Goal: Information Seeking & Learning: Check status

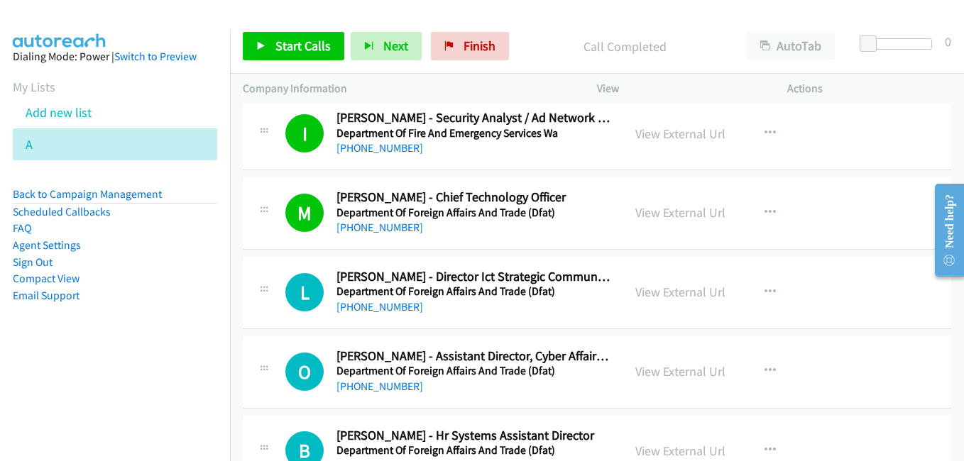
drag, startPoint x: 674, startPoint y: 292, endPoint x: 639, endPoint y: 282, distance: 37.0
click at [688, 291] on link "View External Url" at bounding box center [680, 292] width 90 height 16
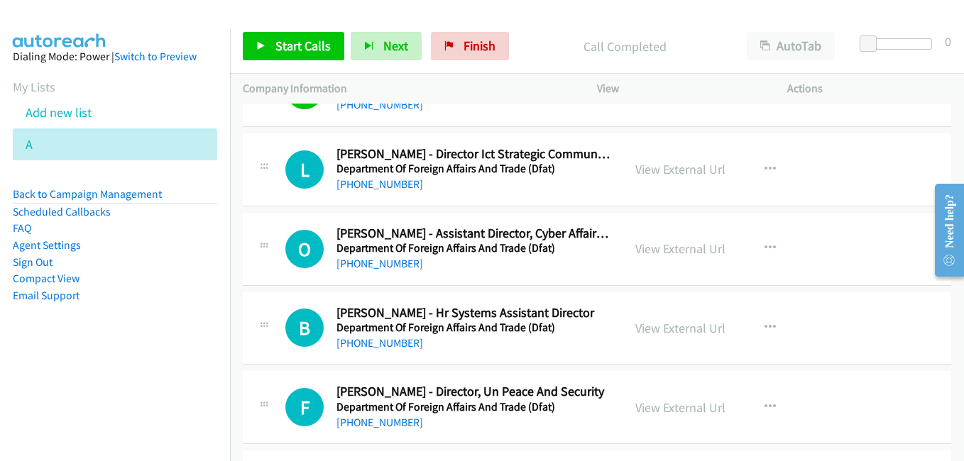
scroll to position [7523, 0]
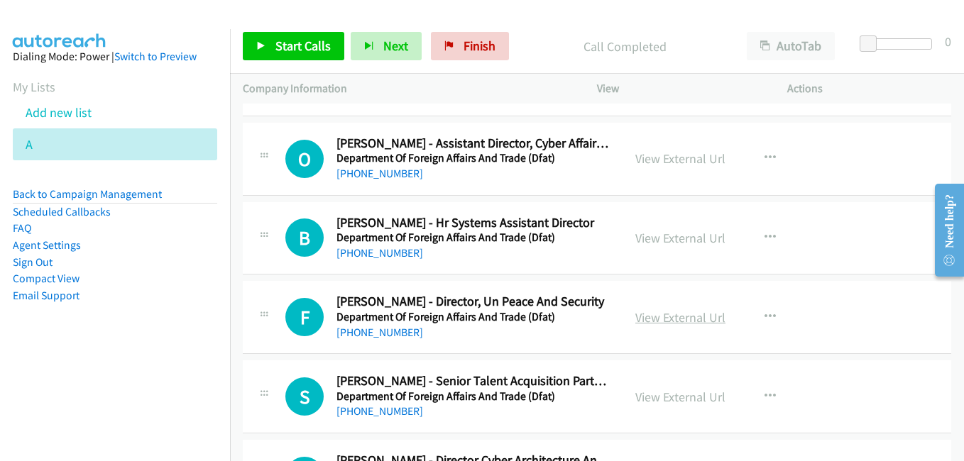
click at [674, 316] on link "View External Url" at bounding box center [680, 317] width 90 height 16
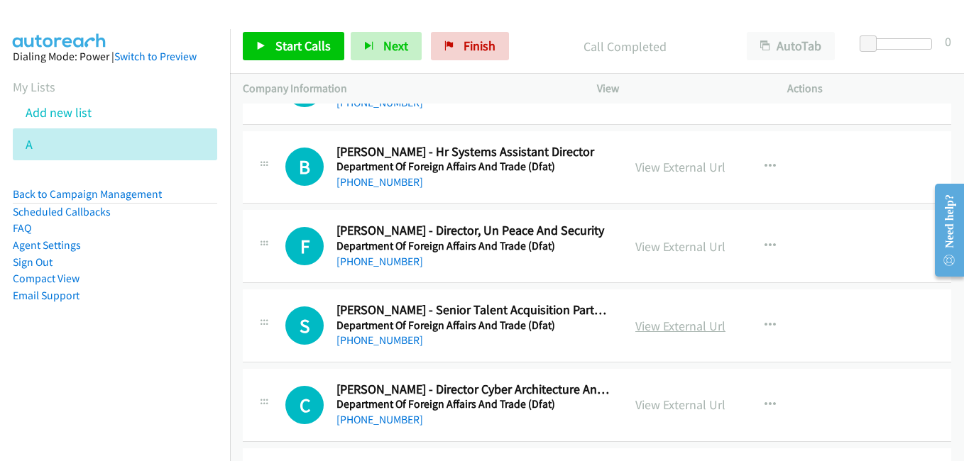
click at [685, 325] on link "View External Url" at bounding box center [680, 326] width 90 height 16
click at [661, 401] on link "View External Url" at bounding box center [680, 405] width 90 height 16
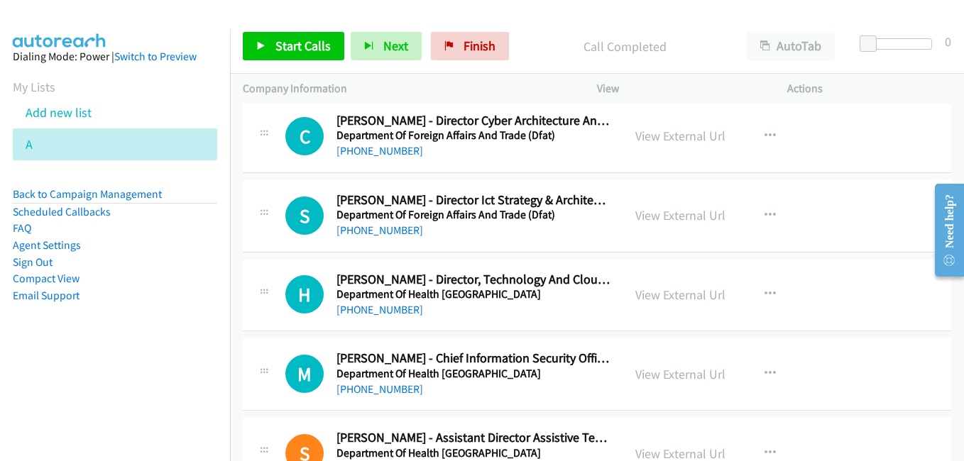
scroll to position [7878, 0]
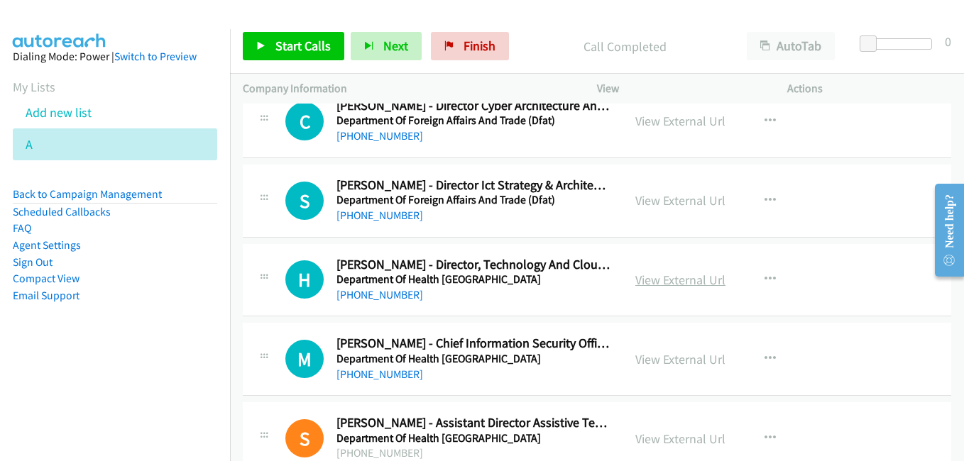
drag, startPoint x: 674, startPoint y: 282, endPoint x: 656, endPoint y: 274, distance: 19.0
click at [674, 282] on link "View External Url" at bounding box center [680, 280] width 90 height 16
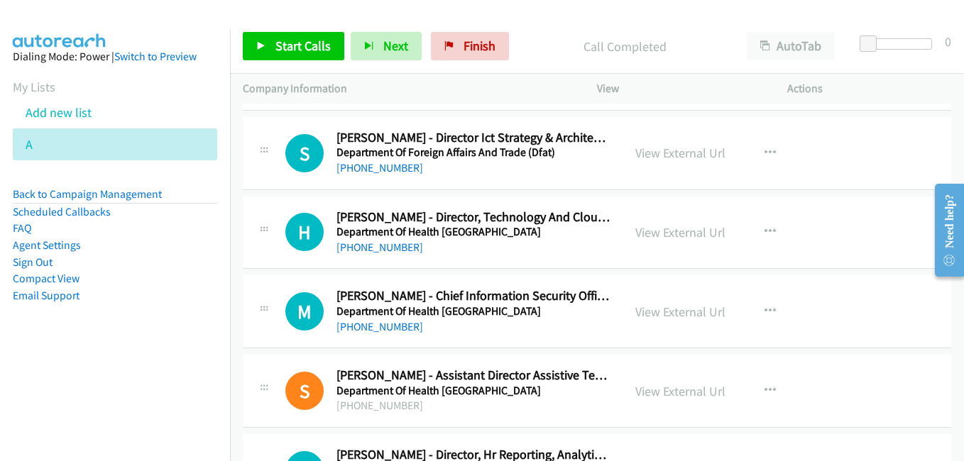
scroll to position [7949, 0]
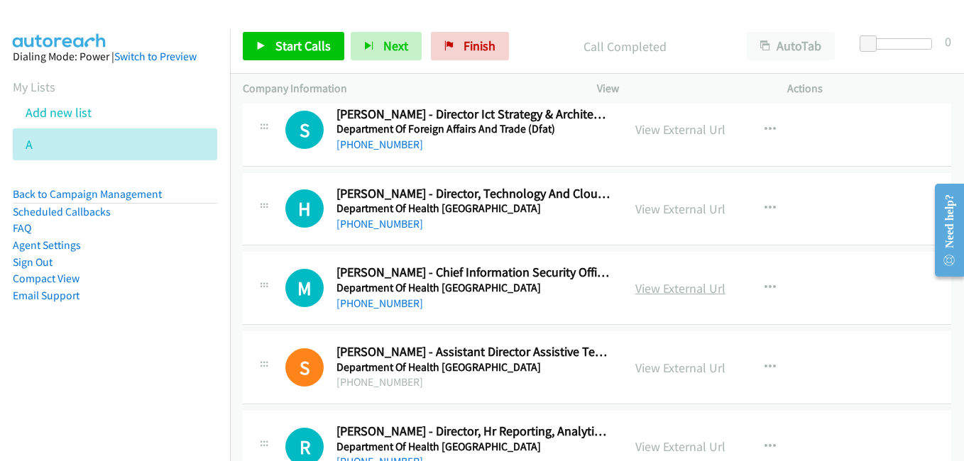
click at [686, 285] on link "View External Url" at bounding box center [680, 288] width 90 height 16
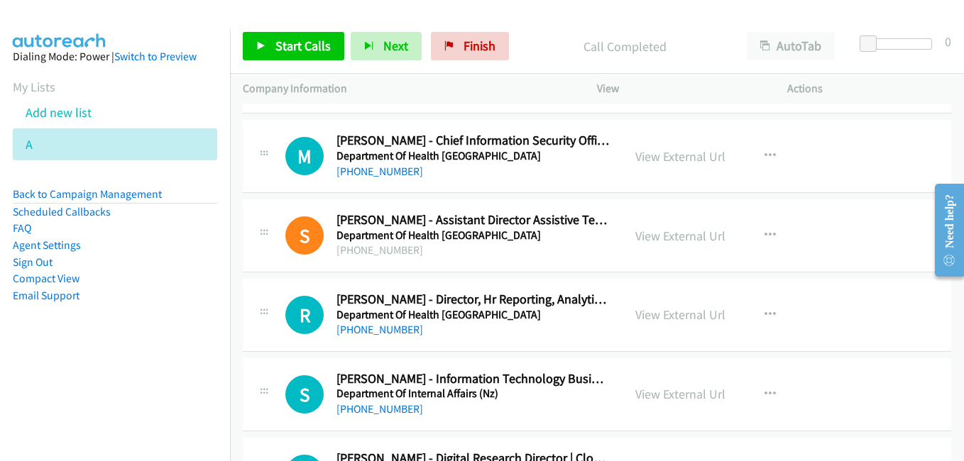
scroll to position [8091, 0]
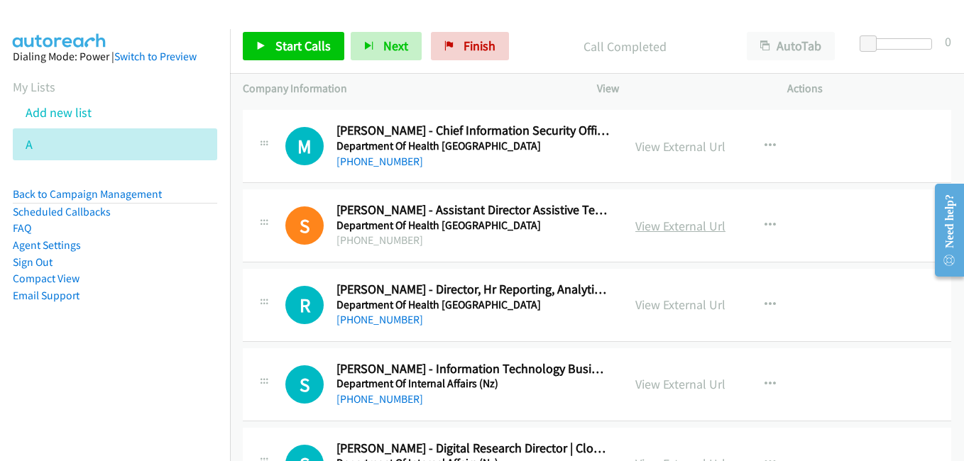
click at [684, 225] on link "View External Url" at bounding box center [680, 226] width 90 height 16
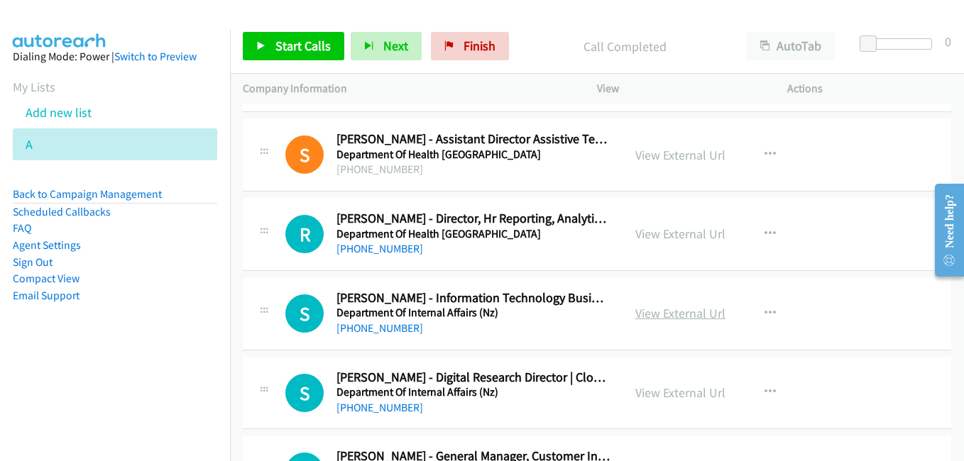
click at [678, 307] on link "View External Url" at bounding box center [680, 313] width 90 height 16
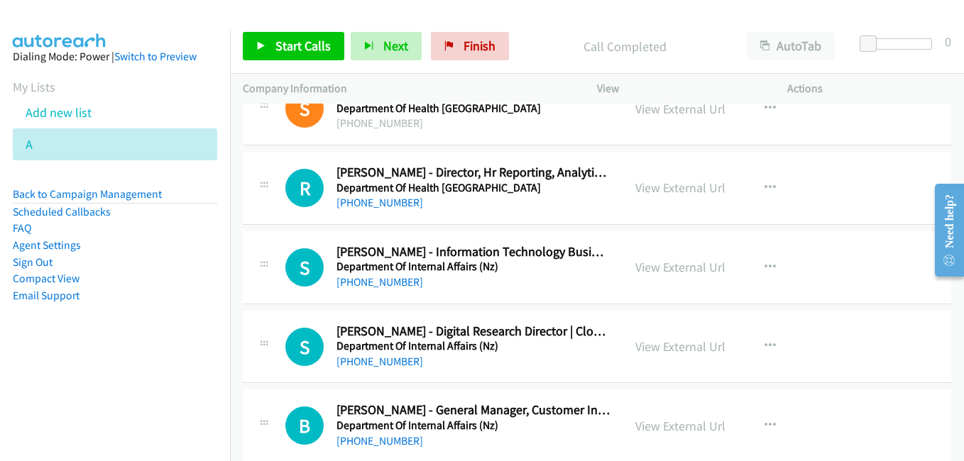
scroll to position [8233, 0]
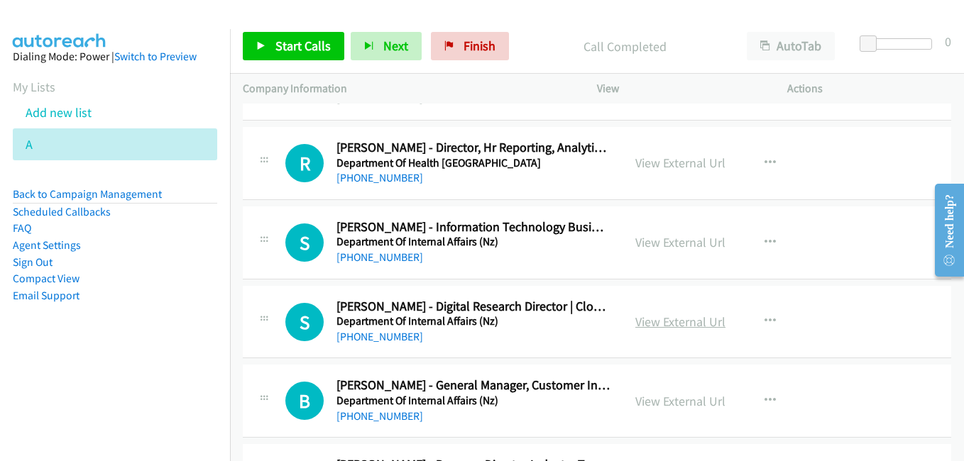
click at [671, 322] on link "View External Url" at bounding box center [680, 322] width 90 height 16
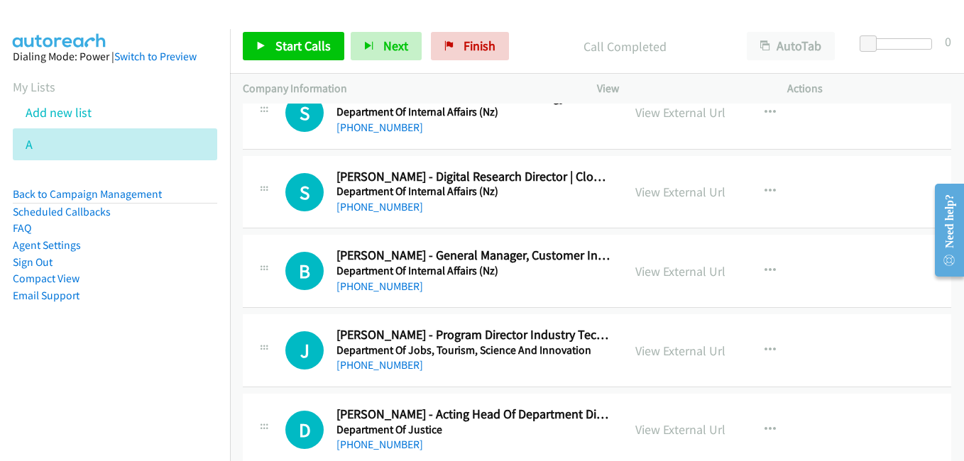
scroll to position [8374, 0]
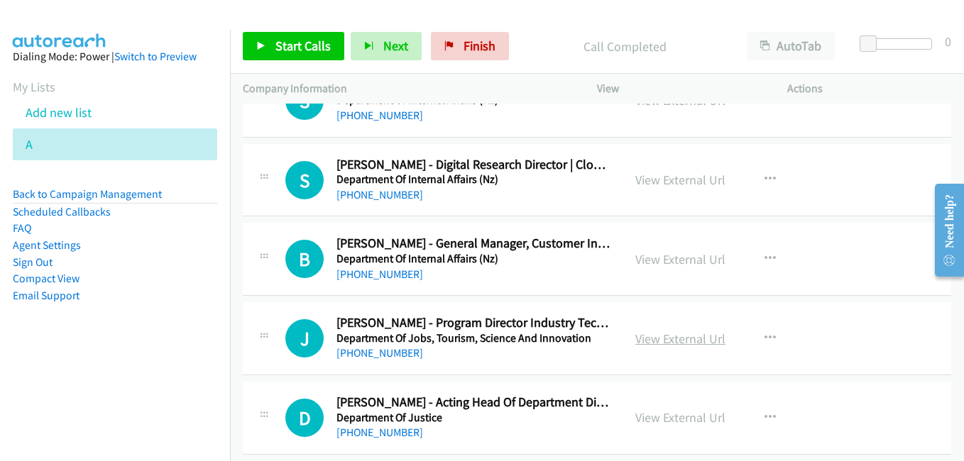
click at [679, 338] on link "View External Url" at bounding box center [680, 339] width 90 height 16
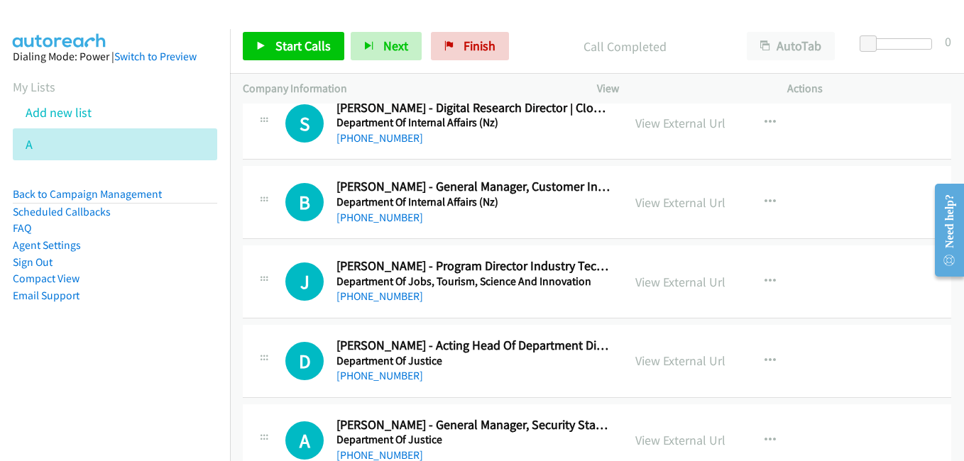
scroll to position [8516, 0]
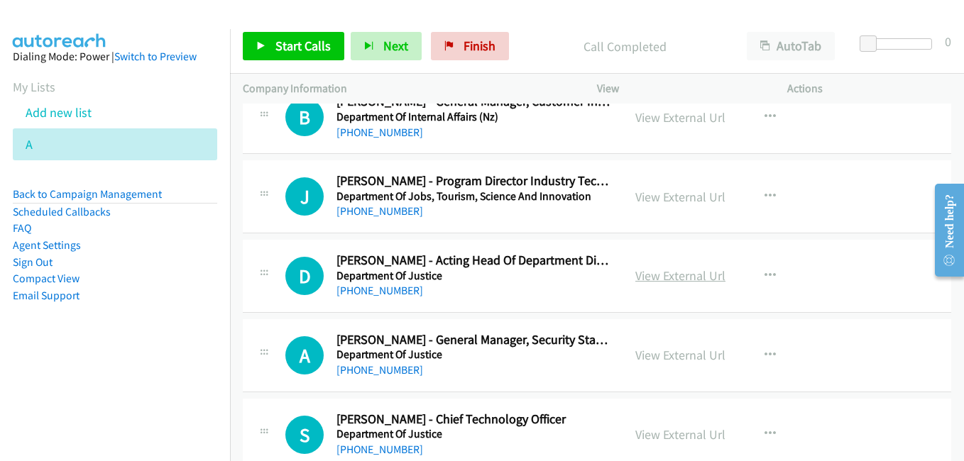
click at [689, 270] on link "View External Url" at bounding box center [680, 276] width 90 height 16
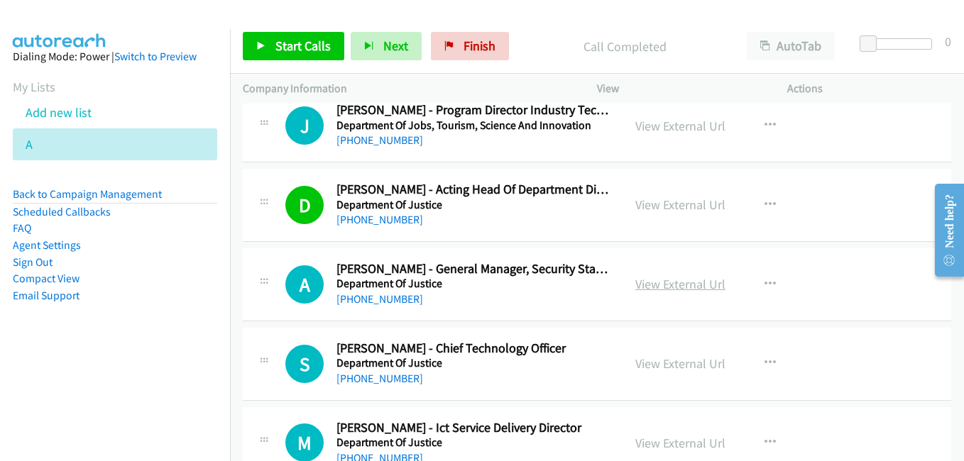
click at [700, 292] on link "View External Url" at bounding box center [680, 284] width 90 height 16
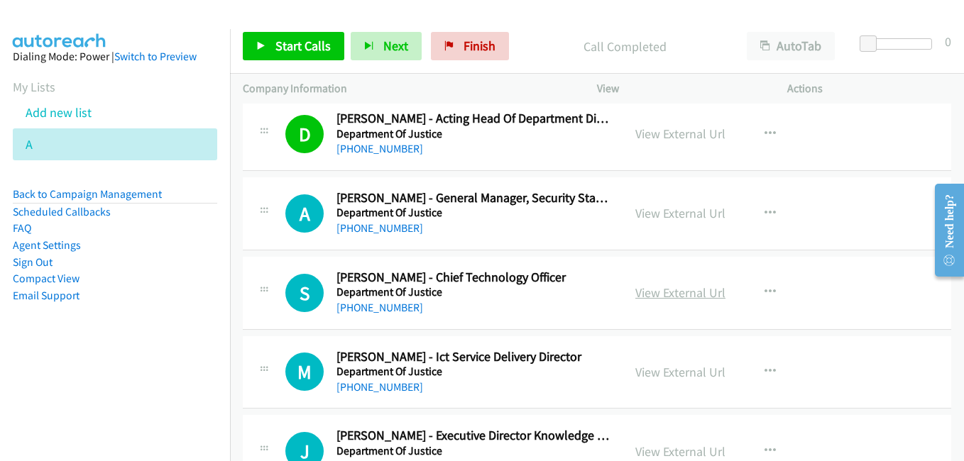
click at [661, 292] on link "View External Url" at bounding box center [680, 293] width 90 height 16
click at [681, 375] on link "View External Url" at bounding box center [680, 372] width 90 height 16
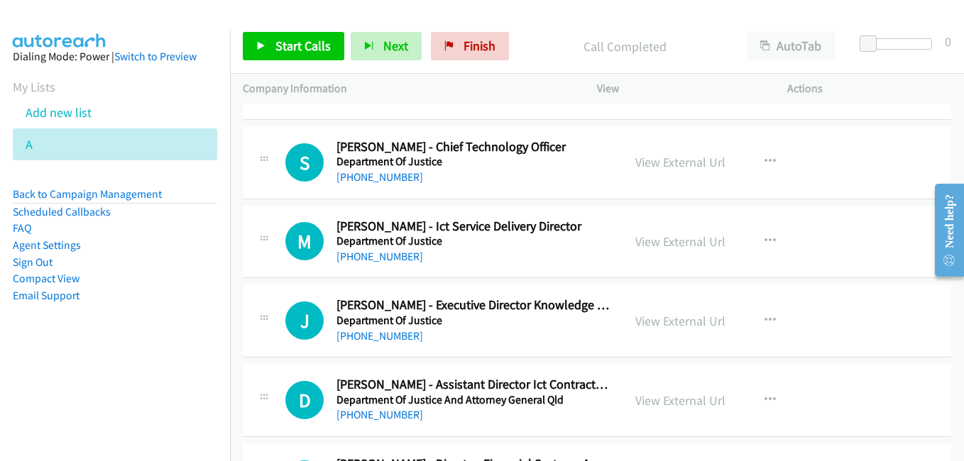
scroll to position [8800, 0]
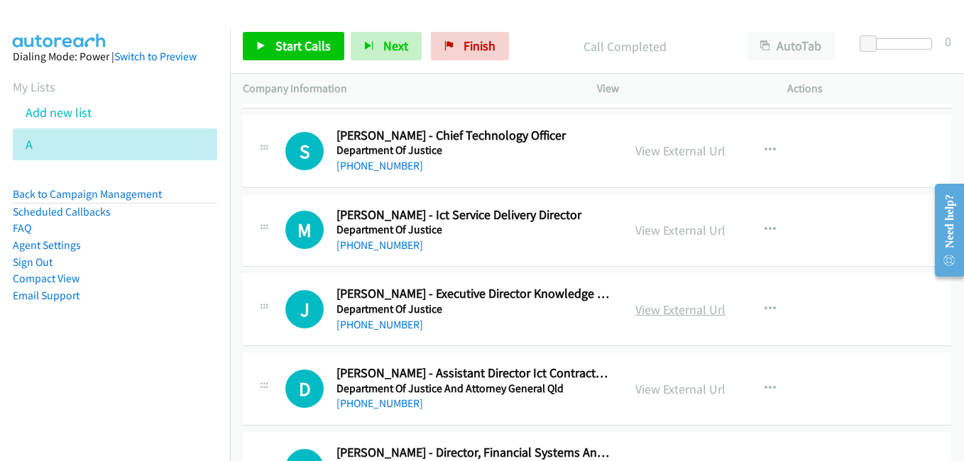
click at [664, 312] on link "View External Url" at bounding box center [680, 310] width 90 height 16
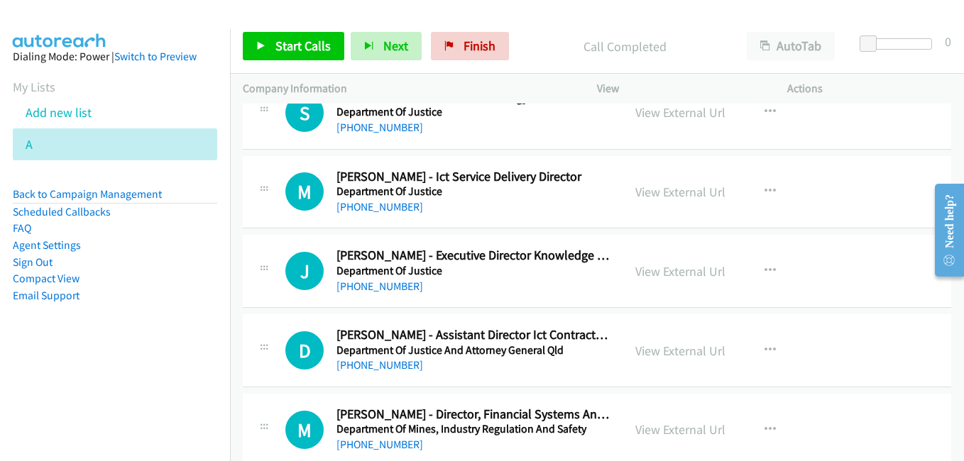
scroll to position [8871, 0]
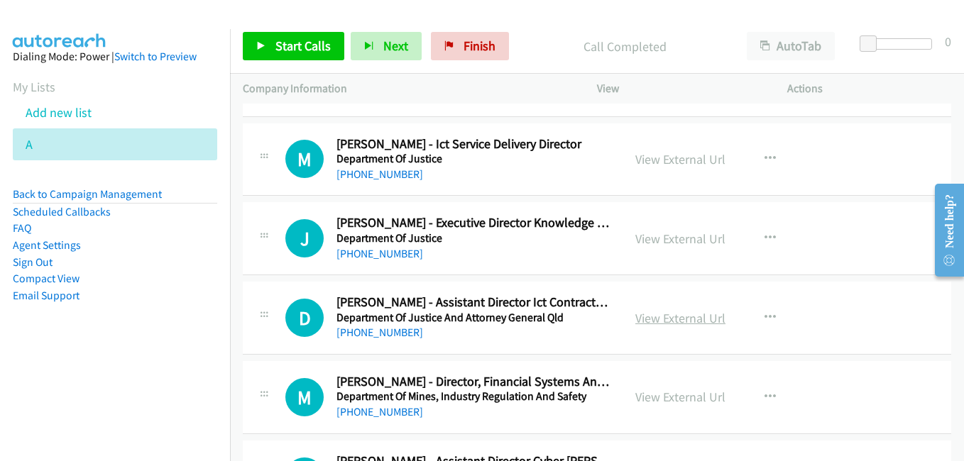
click at [648, 321] on link "View External Url" at bounding box center [680, 318] width 90 height 16
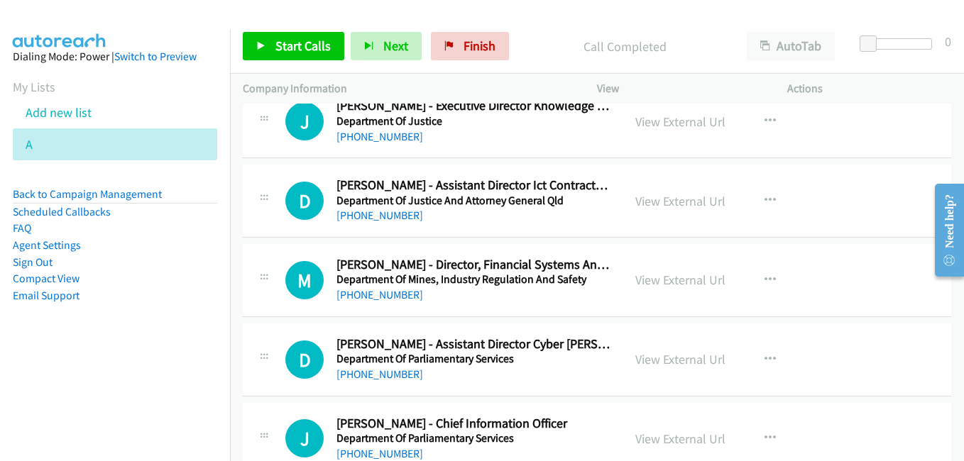
scroll to position [9013, 0]
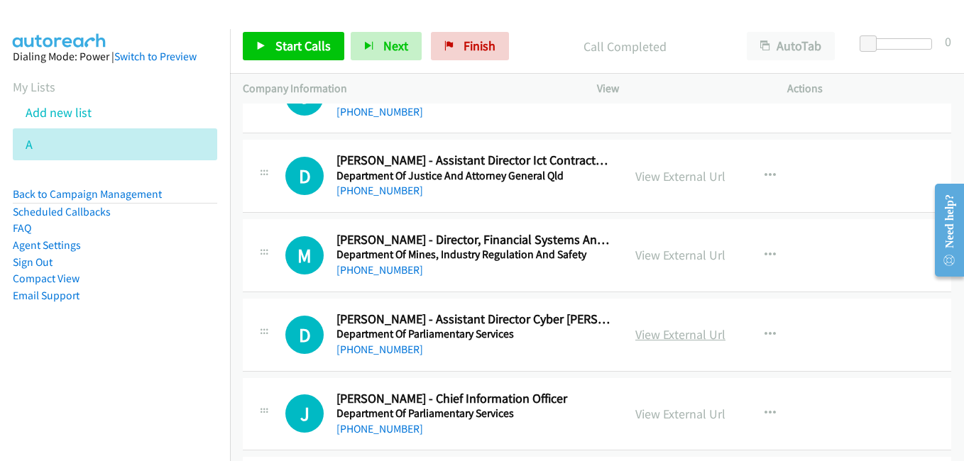
click at [680, 340] on link "View External Url" at bounding box center [680, 334] width 90 height 16
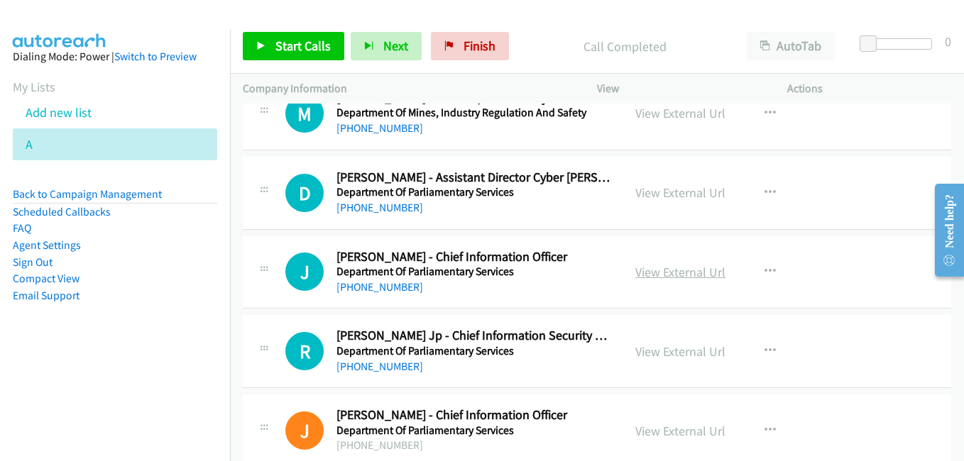
click at [671, 268] on link "View External Url" at bounding box center [680, 272] width 90 height 16
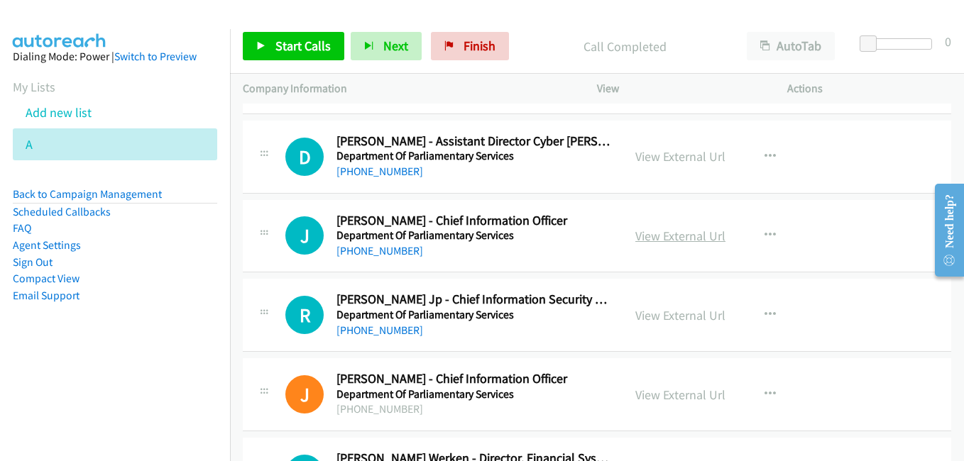
scroll to position [9226, 0]
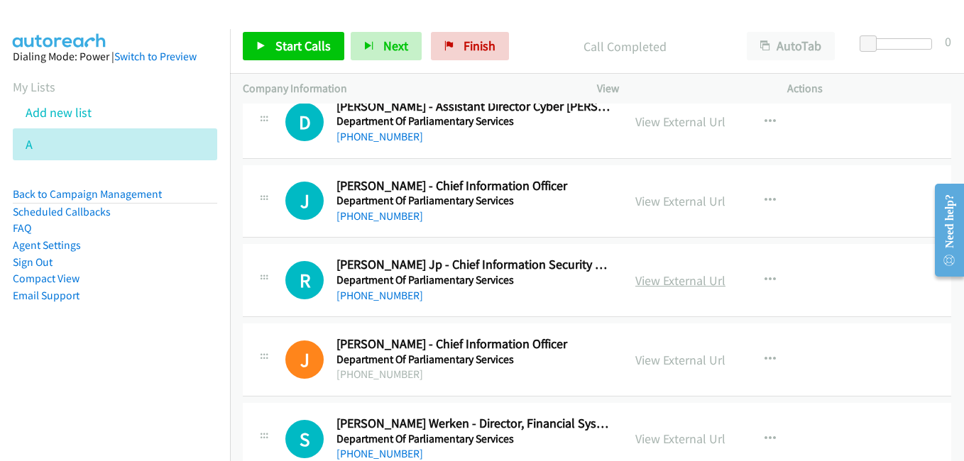
click at [683, 284] on link "View External Url" at bounding box center [680, 281] width 90 height 16
click at [664, 355] on link "View External Url" at bounding box center [680, 360] width 90 height 16
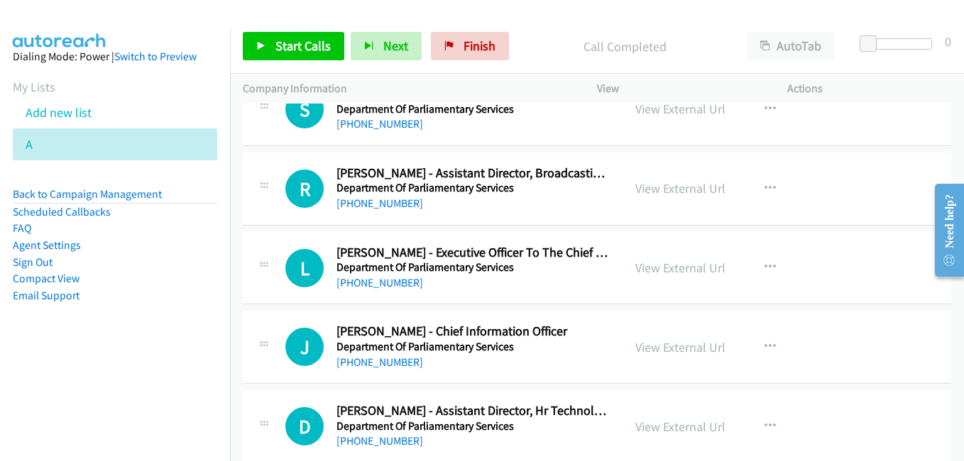
scroll to position [9581, 0]
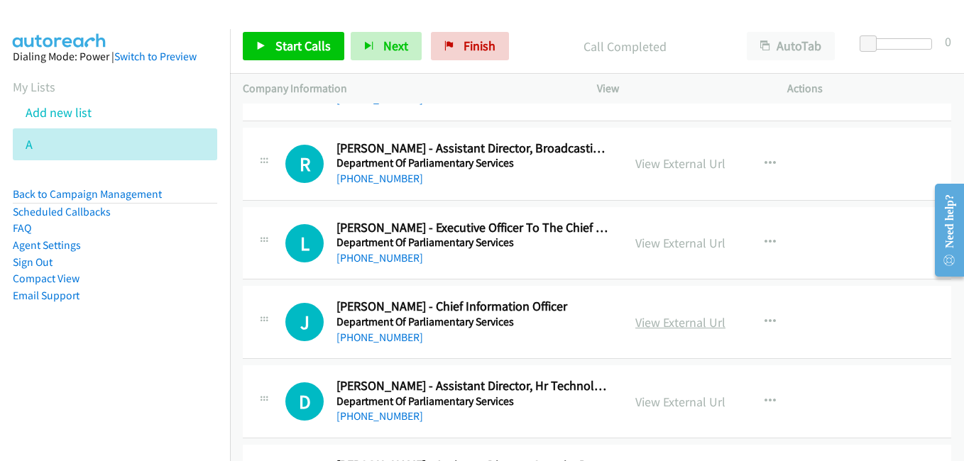
click at [684, 324] on link "View External Url" at bounding box center [680, 322] width 90 height 16
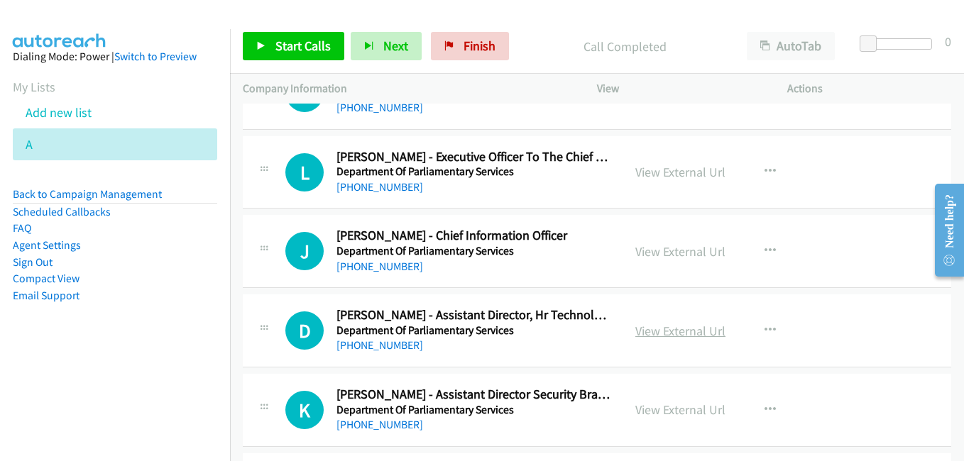
click at [683, 335] on link "View External Url" at bounding box center [680, 331] width 90 height 16
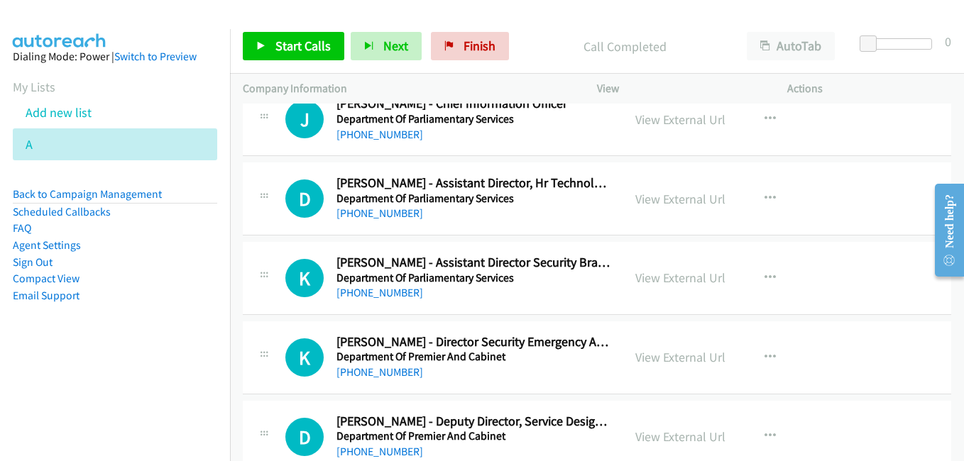
scroll to position [9794, 0]
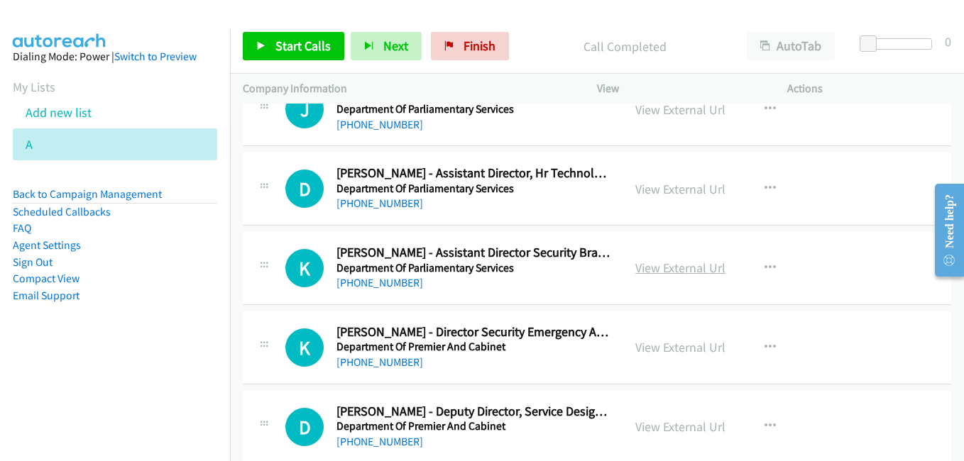
click at [663, 271] on link "View External Url" at bounding box center [680, 268] width 90 height 16
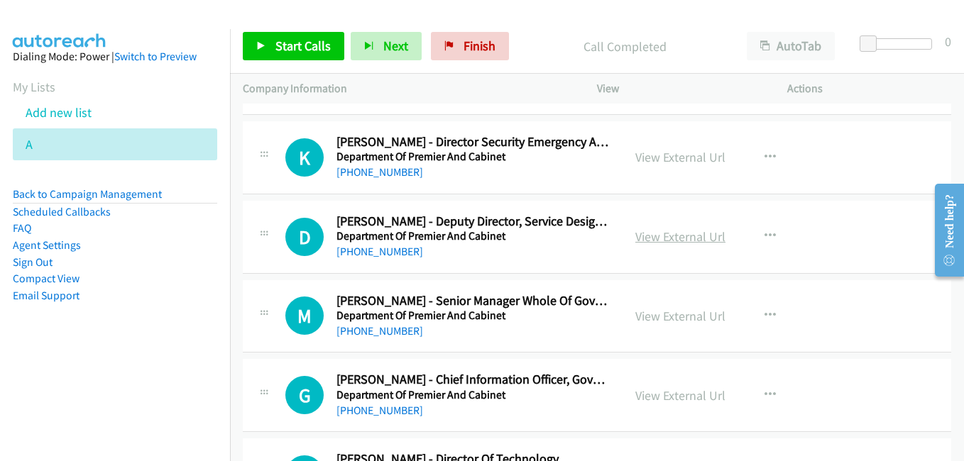
scroll to position [10007, 0]
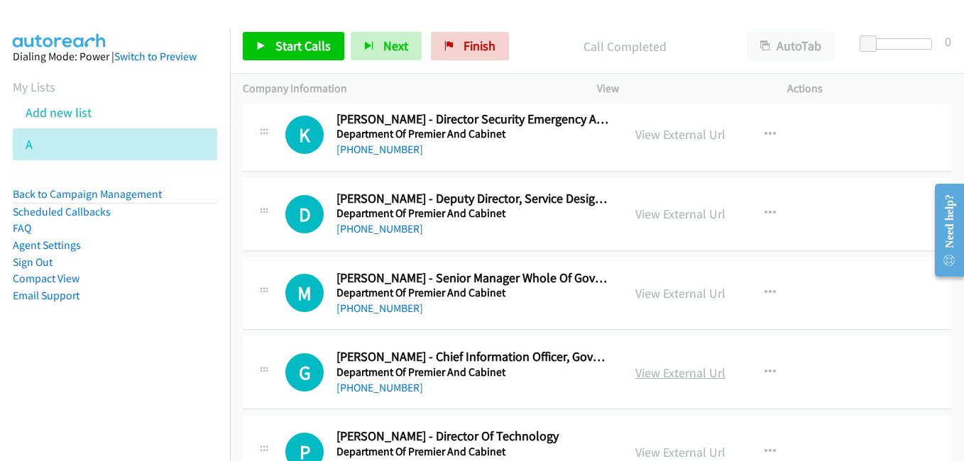
click at [661, 374] on link "View External Url" at bounding box center [680, 373] width 90 height 16
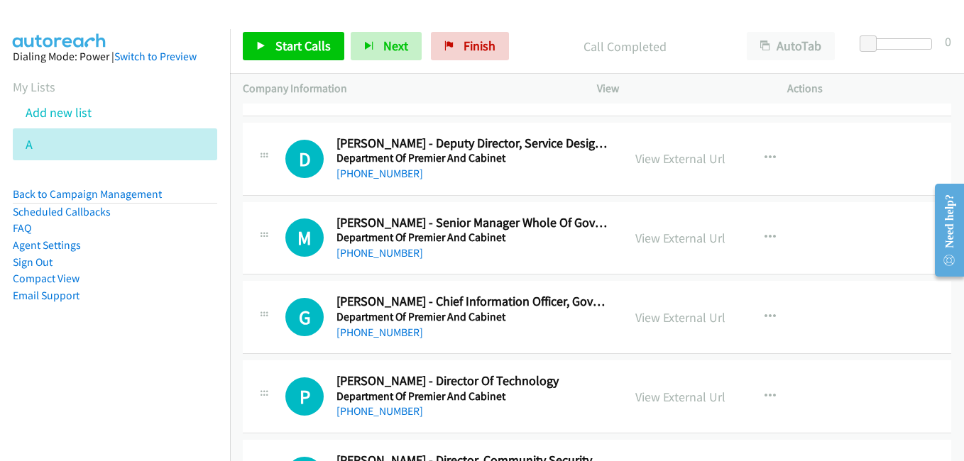
scroll to position [10149, 0]
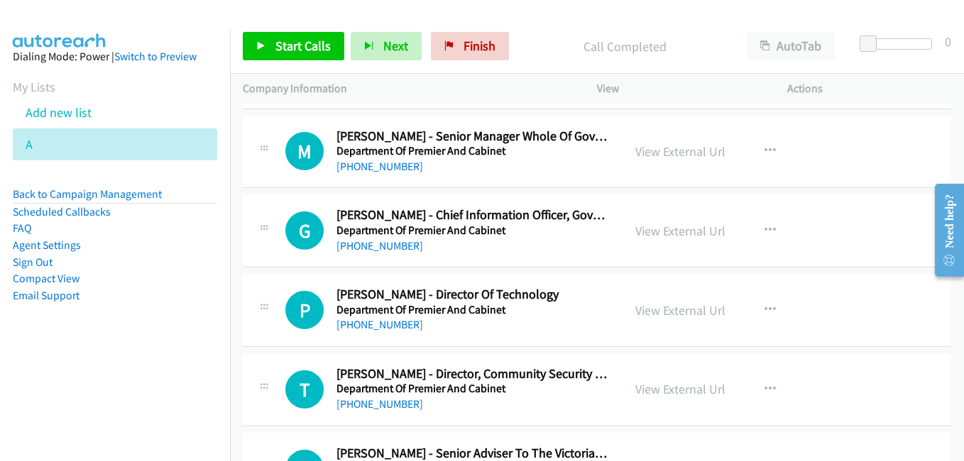
drag, startPoint x: 674, startPoint y: 309, endPoint x: 174, endPoint y: 1, distance: 587.2
drag, startPoint x: 669, startPoint y: 313, endPoint x: 147, endPoint y: 21, distance: 598.6
click at [694, 318] on link "View External Url" at bounding box center [680, 310] width 90 height 16
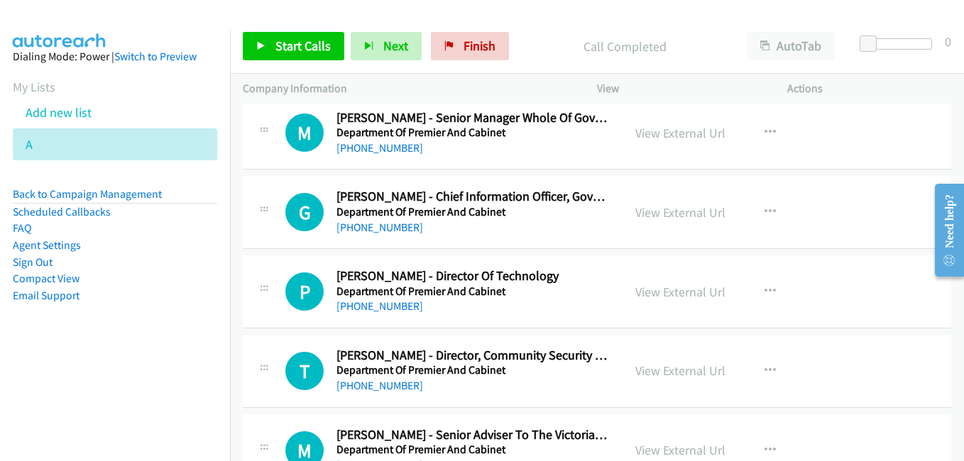
scroll to position [10220, 0]
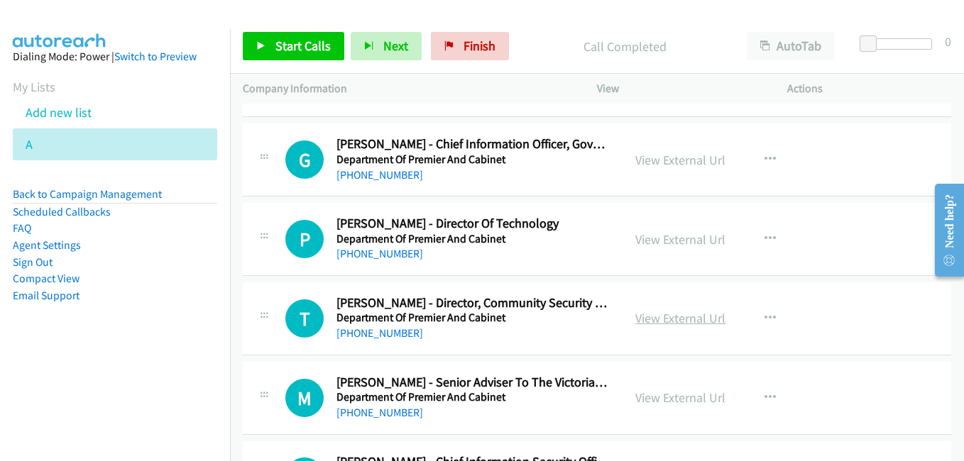
click at [698, 322] on link "View External Url" at bounding box center [680, 318] width 90 height 16
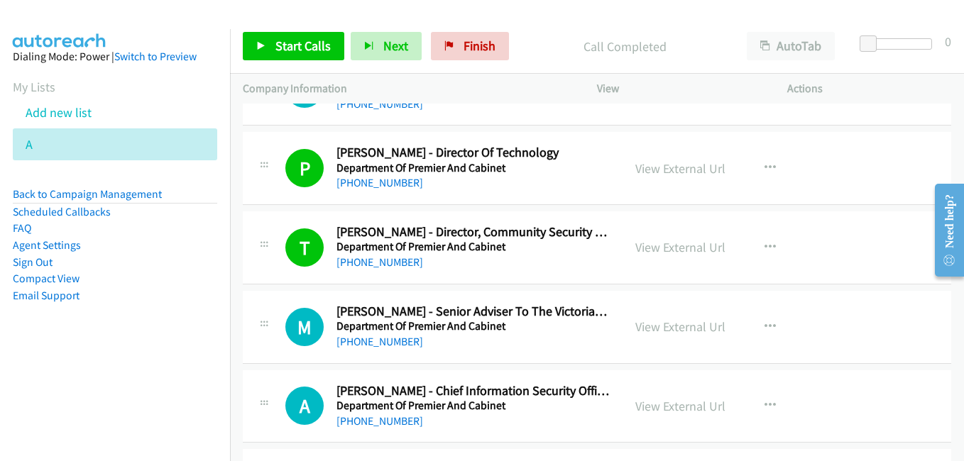
scroll to position [10373, 0]
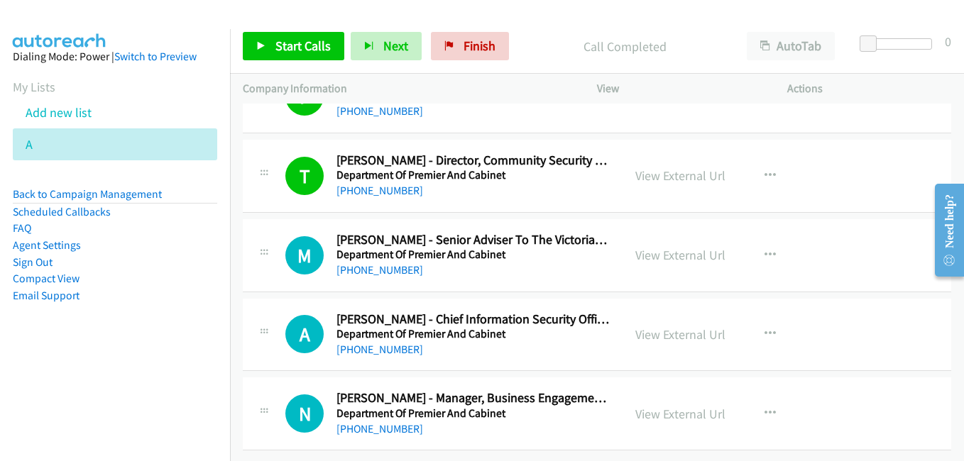
drag, startPoint x: 666, startPoint y: 324, endPoint x: 617, endPoint y: 309, distance: 51.7
click at [671, 326] on link "View External Url" at bounding box center [680, 334] width 90 height 16
